Goal: Communication & Community: Answer question/provide support

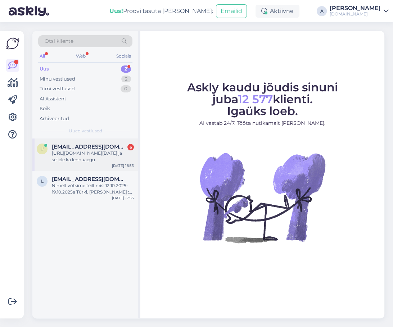
click at [111, 154] on div "[URL][DOMAIN_NAME][DATE] ja sellele ka lennuaegu" at bounding box center [93, 156] width 82 height 13
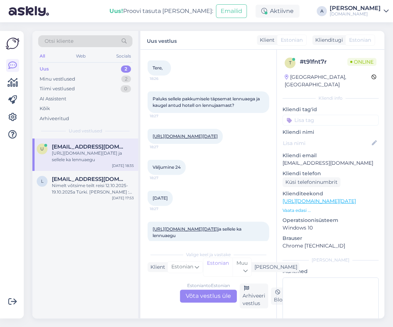
scroll to position [209, 0]
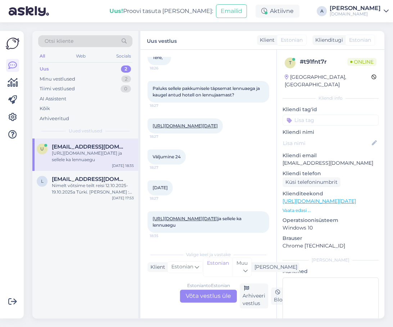
click at [220, 297] on div "Estonian to Estonian Võta vestlus üle" at bounding box center [208, 296] width 57 height 13
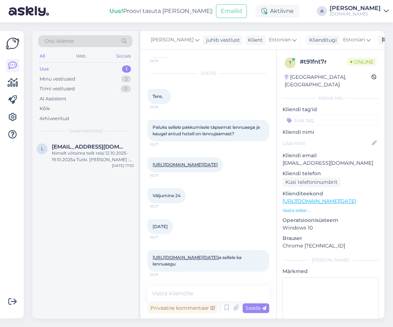
click at [206, 162] on link "[URL][DOMAIN_NAME][DATE]" at bounding box center [185, 164] width 65 height 5
click at [115, 153] on div "Nimelt võtsime teilt reisi 12.10.2025-19.10.2025a Türki. [PERSON_NAME] : [PERSO…" at bounding box center [93, 156] width 82 height 13
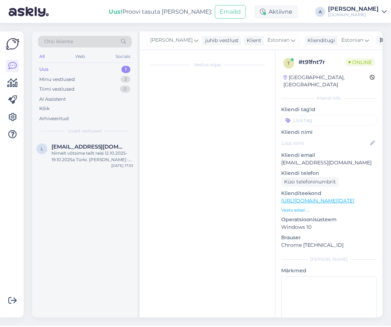
scroll to position [0, 0]
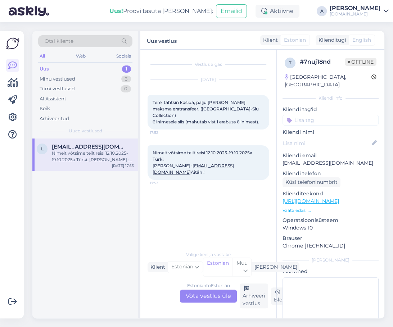
click at [213, 293] on div "Estonian to Estonian Võta vestlus üle" at bounding box center [208, 296] width 57 height 13
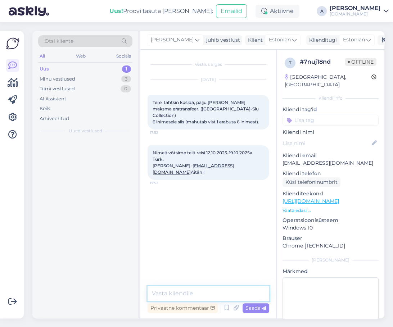
click at [208, 299] on textarea at bounding box center [209, 293] width 122 height 15
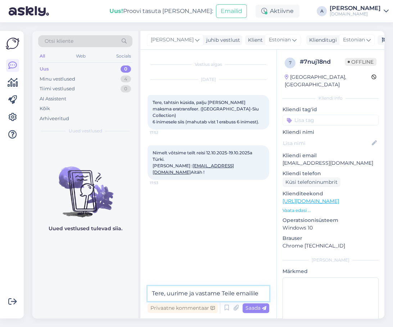
type textarea "Tere, uurime ja vastame Teile emailile."
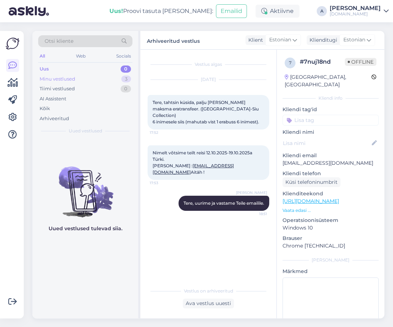
click at [95, 77] on div "Minu vestlused 3" at bounding box center [85, 79] width 94 height 10
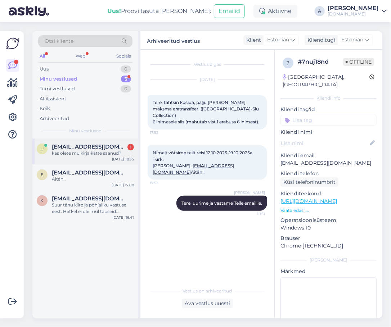
click at [123, 144] on span "[EMAIL_ADDRESS][DOMAIN_NAME]" at bounding box center [89, 147] width 75 height 6
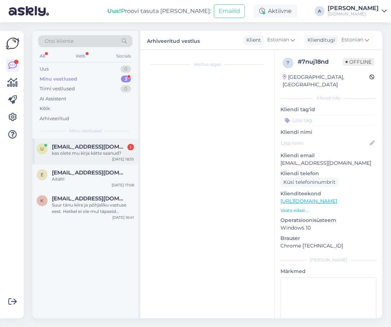
scroll to position [208, 0]
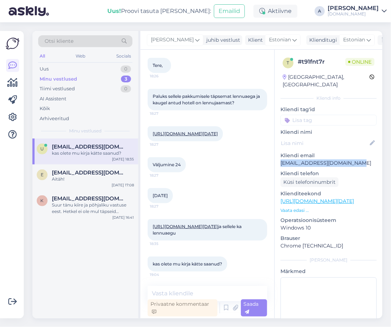
drag, startPoint x: 357, startPoint y: 156, endPoint x: 282, endPoint y: 156, distance: 75.2
click at [282, 159] on p "[EMAIL_ADDRESS][DOMAIN_NAME]" at bounding box center [328, 163] width 96 height 8
copy p "[EMAIL_ADDRESS][DOMAIN_NAME]"
click at [198, 131] on link "[URL][DOMAIN_NAME][DATE]" at bounding box center [185, 133] width 65 height 5
click at [191, 223] on div "[URL][DOMAIN_NAME][DATE] ja sellele ka lennuaegu 18:35" at bounding box center [207, 230] width 119 height 22
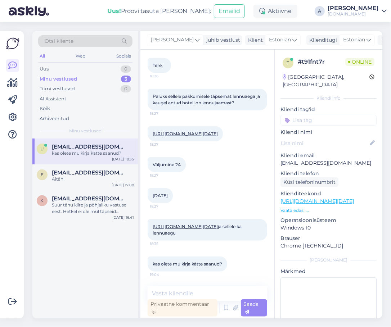
click at [192, 225] on link "[URL][DOMAIN_NAME][DATE]" at bounding box center [185, 226] width 65 height 5
click at [225, 292] on textarea at bounding box center [207, 293] width 119 height 15
drag, startPoint x: 353, startPoint y: 155, endPoint x: 281, endPoint y: 152, distance: 72.0
click at [281, 159] on p "[EMAIL_ADDRESS][DOMAIN_NAME]" at bounding box center [328, 163] width 96 height 8
copy p "[EMAIL_ADDRESS][DOMAIN_NAME]"
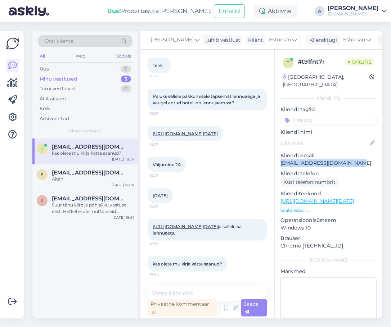
scroll to position [172, 0]
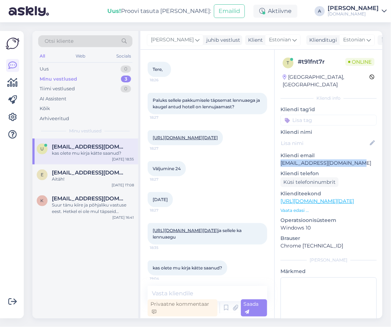
click at [212, 140] on link "[URL][DOMAIN_NAME][DATE]" at bounding box center [185, 137] width 65 height 5
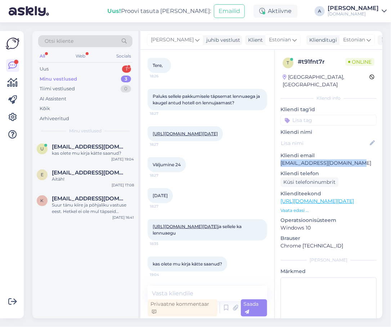
scroll to position [208, 0]
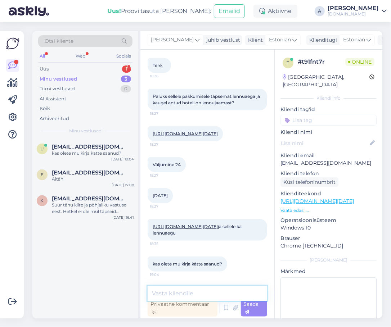
click at [211, 291] on textarea at bounding box center [207, 293] width 119 height 15
type textarea "Tere"
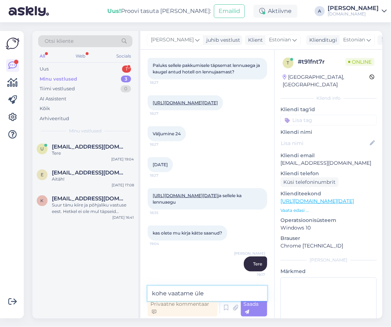
type textarea "kohe vaatame üle."
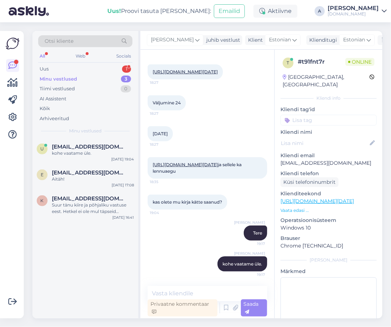
click at [305, 198] on link "[URL][DOMAIN_NAME][DATE]" at bounding box center [316, 201] width 73 height 6
click at [218, 162] on link "[URL][DOMAIN_NAME][DATE]" at bounding box center [185, 164] width 65 height 5
drag, startPoint x: 338, startPoint y: 157, endPoint x: 276, endPoint y: 156, distance: 61.9
click at [276, 156] on div "t # t91fnt7r Online [GEOGRAPHIC_DATA], [GEOGRAPHIC_DATA] Kliendi info Kliendi t…" at bounding box center [329, 201] width 108 height 303
copy p "[EMAIL_ADDRESS][DOMAIN_NAME]"
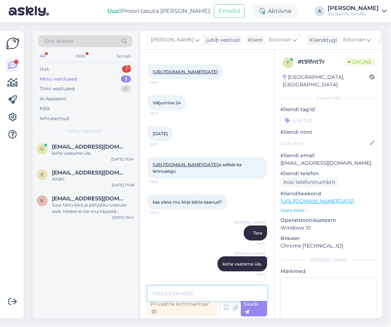
click at [196, 291] on textarea at bounding box center [207, 293] width 119 height 15
type textarea "Saatsin Teile pakkumise emailile :)"
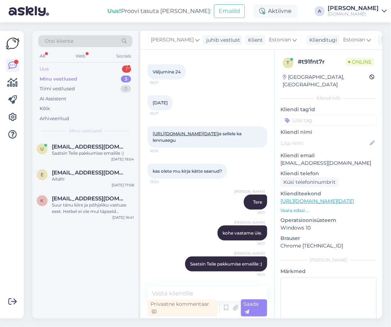
click at [107, 69] on div "Uus 1" at bounding box center [85, 69] width 94 height 10
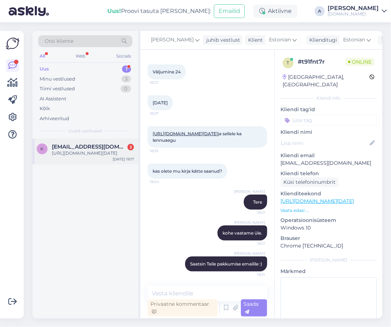
click at [113, 157] on div "[URL][DOMAIN_NAME][DATE]" at bounding box center [93, 153] width 82 height 6
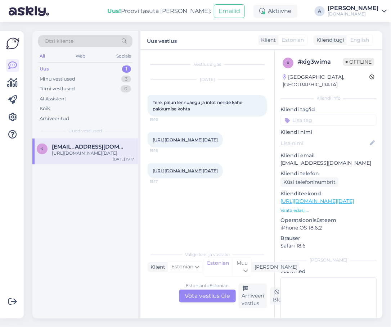
scroll to position [0, 0]
click at [205, 297] on div "Estonian to Estonian Võta vestlus üle" at bounding box center [207, 296] width 57 height 13
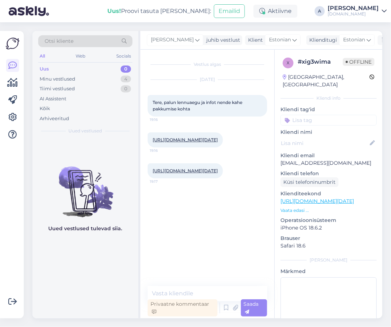
click at [216, 138] on link "[URL][DOMAIN_NAME][DATE]" at bounding box center [185, 139] width 65 height 5
click at [206, 173] on link "[URL][DOMAIN_NAME][DATE]" at bounding box center [185, 170] width 65 height 5
drag, startPoint x: 324, startPoint y: 155, endPoint x: 280, endPoint y: 155, distance: 43.2
click at [280, 159] on p "[EMAIL_ADDRESS][DOMAIN_NAME]" at bounding box center [328, 163] width 96 height 8
copy p "[EMAIL_ADDRESS][DOMAIN_NAME]"
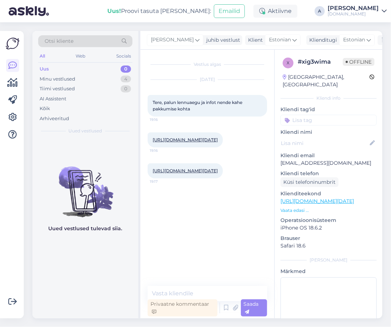
click at [198, 179] on div "[URL][DOMAIN_NAME][DATE] 19:17" at bounding box center [185, 170] width 75 height 15
click at [200, 173] on link "[URL][DOMAIN_NAME][DATE]" at bounding box center [185, 170] width 65 height 5
click at [207, 143] on link "[URL][DOMAIN_NAME][DATE]" at bounding box center [185, 139] width 65 height 5
copy div "Kliendi email [EMAIL_ADDRESS][DOMAIN_NAME]"
drag, startPoint x: 290, startPoint y: 152, endPoint x: 280, endPoint y: 152, distance: 10.8
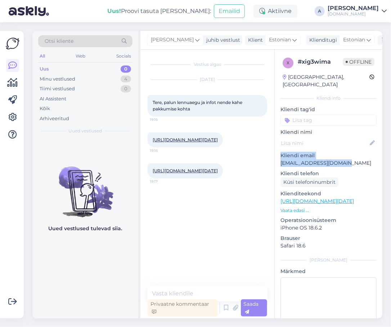
click at [280, 152] on div "x # xig3wima Offline [GEOGRAPHIC_DATA], [GEOGRAPHIC_DATA] Kliendi info Kliendi …" at bounding box center [329, 201] width 108 height 303
copy p "[EMAIL_ADDRESS][DOMAIN_NAME]"
drag, startPoint x: 349, startPoint y: 156, endPoint x: 281, endPoint y: 157, distance: 67.3
click at [281, 159] on p "[EMAIL_ADDRESS][DOMAIN_NAME]" at bounding box center [328, 163] width 96 height 8
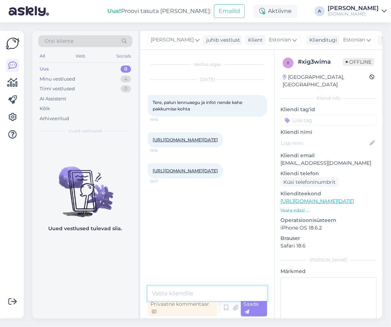
click at [209, 291] on textarea at bounding box center [207, 293] width 119 height 15
type textarea "Tere,"
type textarea "Saatsin Teile info emailile."
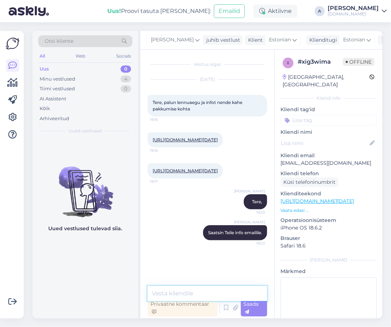
paste textarea "Reisi lennuajad on allolevad (võivad muutuda!): 24.09 [GEOGRAPHIC_DATA] - [GEOG…"
type textarea "Reisi lennuajad on allolevad (võivad muutuda!): 24.09 [GEOGRAPHIC_DATA] - [GEOG…"
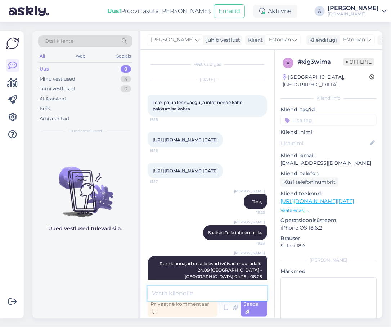
scroll to position [25, 0]
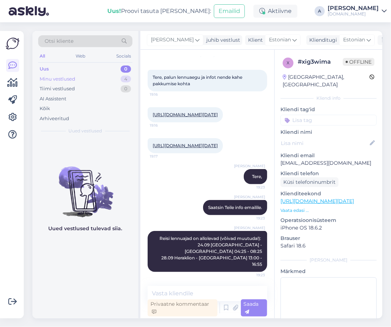
click at [93, 78] on div "Minu vestlused 4" at bounding box center [85, 79] width 94 height 10
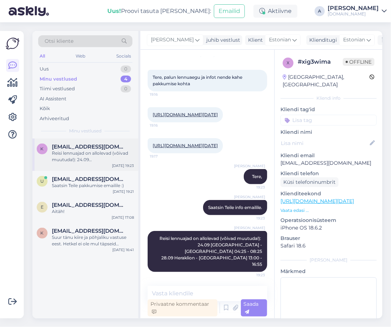
click at [103, 163] on div "K [EMAIL_ADDRESS][DOMAIN_NAME] Reisi lennuajad on allolevad (võivad muutuda!): …" at bounding box center [85, 155] width 106 height 32
click at [104, 176] on span "[EMAIL_ADDRESS][DOMAIN_NAME]" at bounding box center [89, 179] width 75 height 6
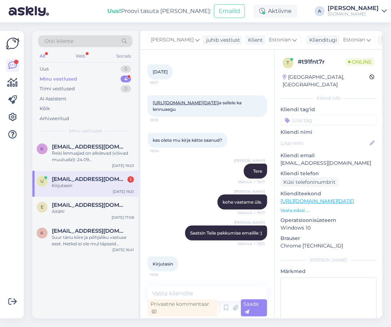
scroll to position [332, 0]
click at [98, 217] on div "e [EMAIL_ADDRESS][DOMAIN_NAME] Aitäh! [DATE] 17:08" at bounding box center [85, 210] width 106 height 26
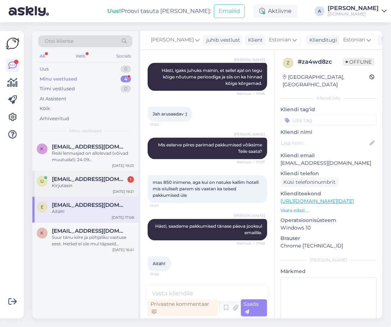
click at [90, 186] on div "Kirjutasin" at bounding box center [93, 185] width 82 height 6
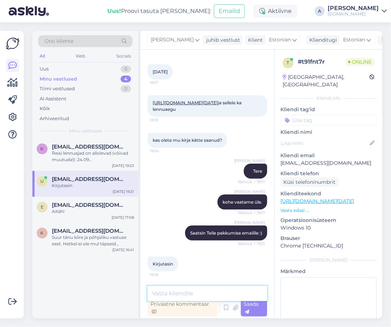
click at [195, 290] on textarea at bounding box center [207, 293] width 119 height 15
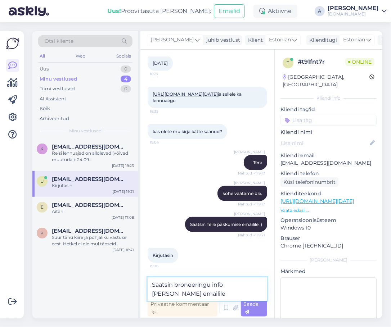
type textarea "Saatsin broneeringu info [PERSON_NAME] emailile."
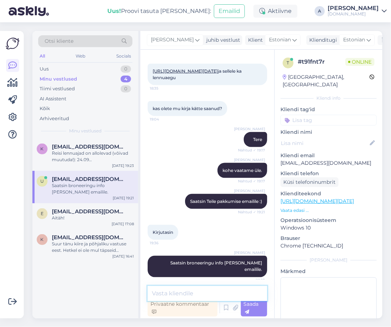
scroll to position [363, 0]
